Goal: Book appointment/travel/reservation

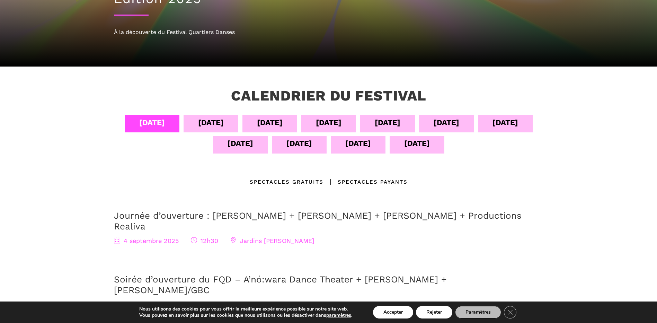
scroll to position [87, 0]
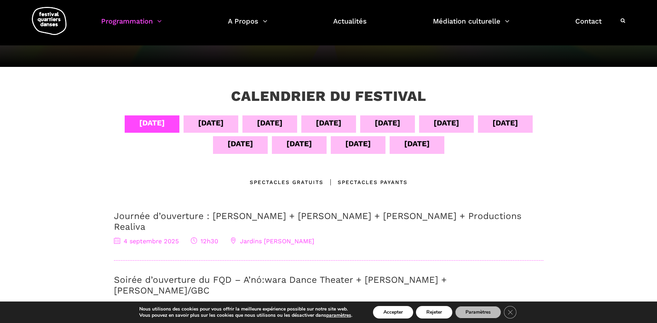
click at [280, 126] on div "06 sept" at bounding box center [270, 123] width 26 height 12
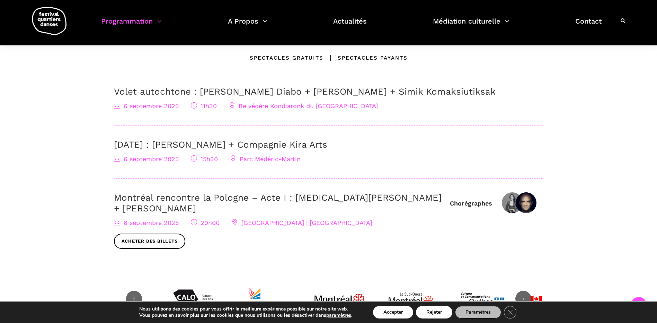
scroll to position [212, 0]
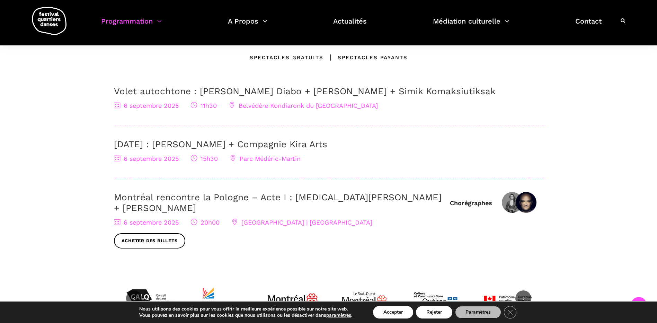
click at [301, 198] on link "Montréal rencontre la Pologne – Acte I : Kyra Jean Green + Janusz Orlik" at bounding box center [278, 202] width 328 height 21
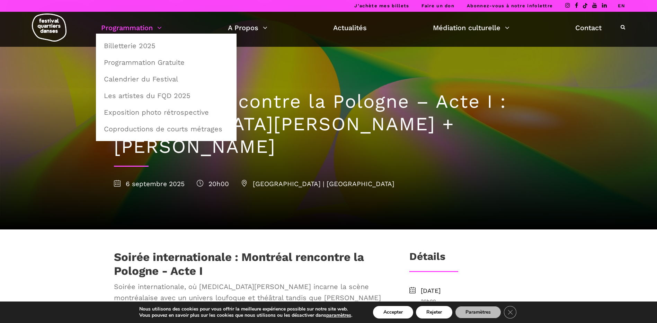
click at [152, 30] on link "Programmation" at bounding box center [131, 28] width 61 height 12
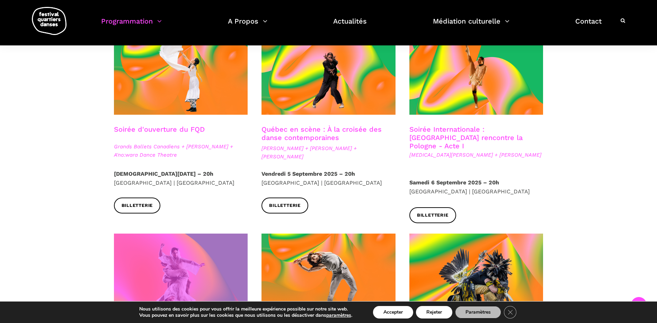
scroll to position [193, 0]
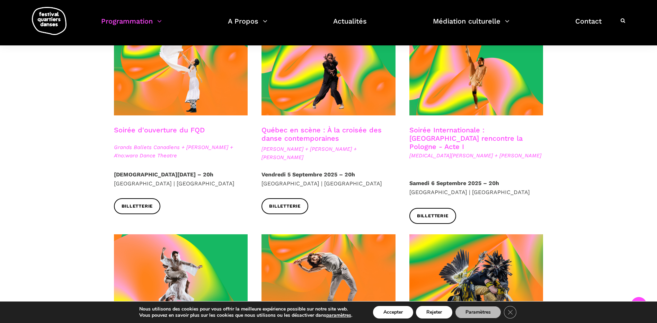
click at [448, 130] on link "Soirée Internationale : Montréal rencontre la Pologne - Acte I" at bounding box center [466, 138] width 113 height 25
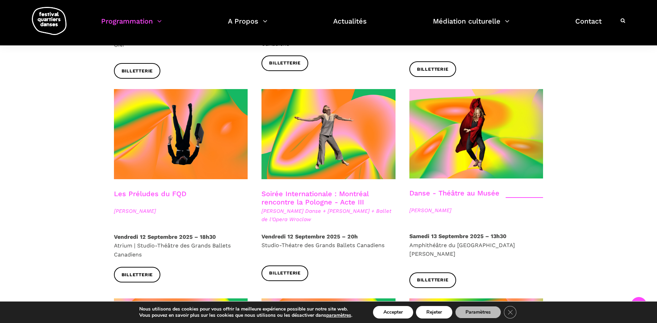
scroll to position [748, 0]
click at [151, 189] on link "Les Préludes du FQD" at bounding box center [150, 193] width 72 height 8
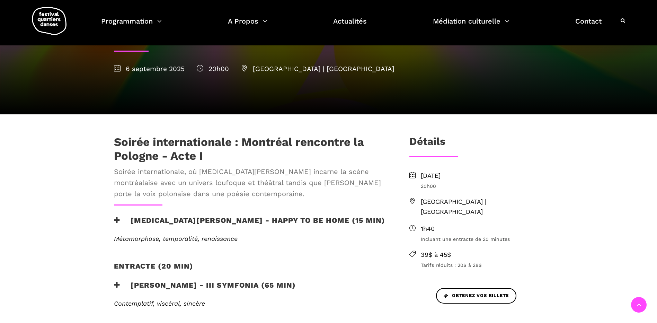
scroll to position [116, 0]
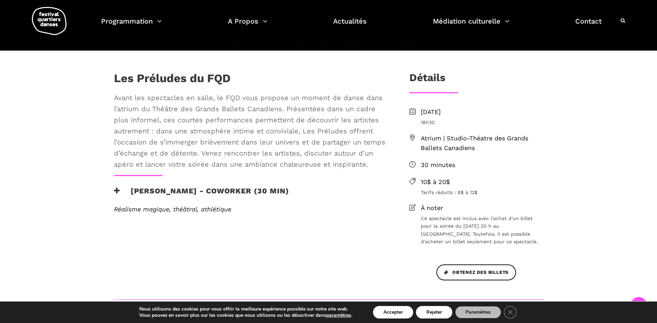
scroll to position [134, 0]
